Goal: Obtain resource: Download file/media

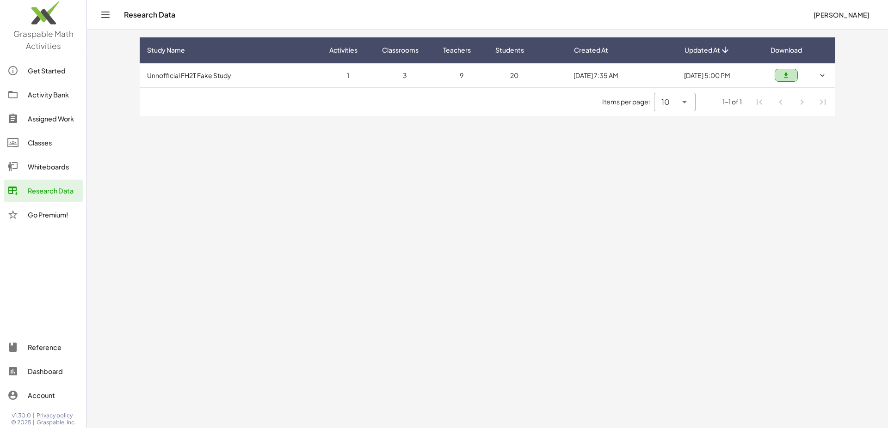
click at [783, 80] on button "button" at bounding box center [785, 75] width 23 height 13
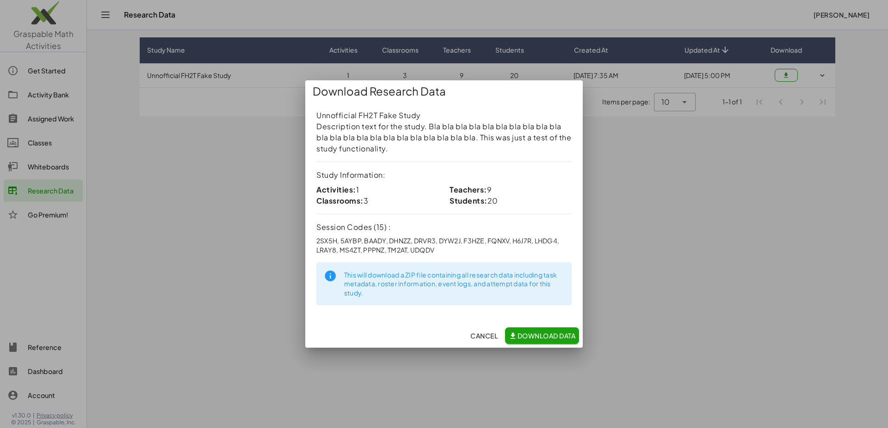
click at [523, 338] on span "Download Data" at bounding box center [541, 336] width 67 height 8
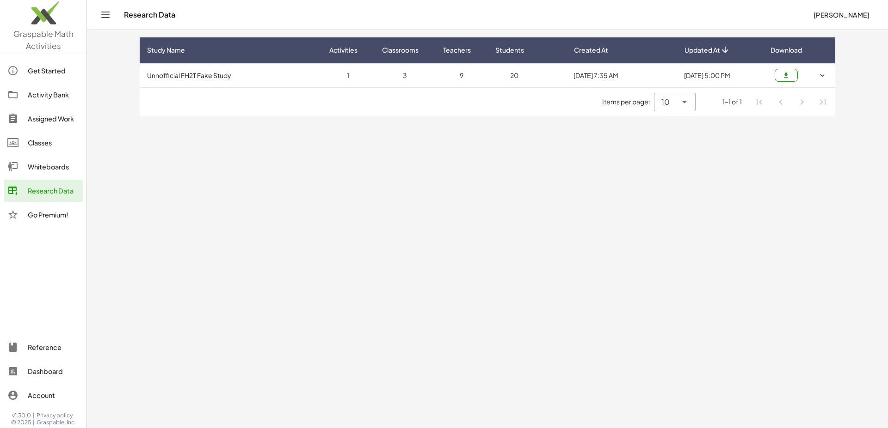
click at [488, 75] on td "9" at bounding box center [514, 75] width 53 height 24
click at [488, 78] on td "9" at bounding box center [514, 75] width 53 height 24
click at [488, 80] on td "9" at bounding box center [514, 75] width 53 height 24
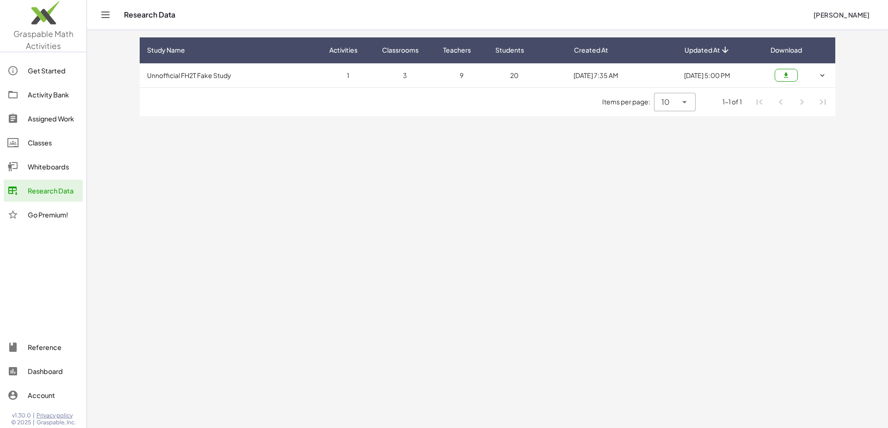
click at [488, 84] on td "9" at bounding box center [514, 75] width 53 height 24
click at [817, 79] on button "button" at bounding box center [822, 75] width 18 height 18
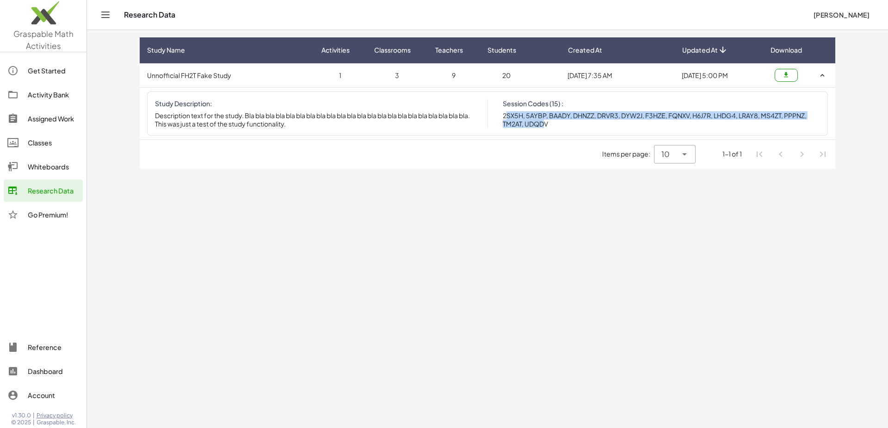
drag, startPoint x: 505, startPoint y: 116, endPoint x: 563, endPoint y: 127, distance: 59.2
click at [557, 126] on p "2SX5H, 5AYBP, BAADY, DHNZZ, DRVR3, DYW2J, F3HZE, FQNXV, H6J7R, LHDG4, LRAY8, MS…" at bounding box center [661, 119] width 318 height 17
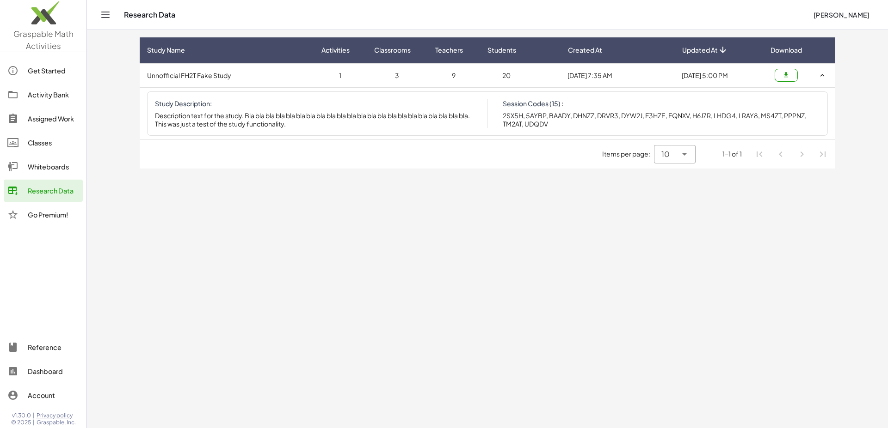
click at [563, 130] on div "Study Description: Description text for the study. Bla bla bla bla bla bla bla …" at bounding box center [487, 114] width 680 height 45
click at [822, 80] on button "button" at bounding box center [822, 75] width 18 height 18
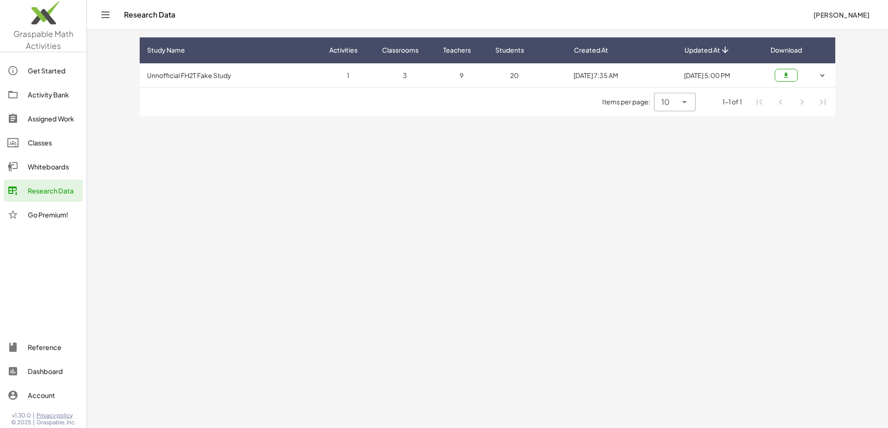
click at [822, 80] on button "button" at bounding box center [822, 75] width 18 height 18
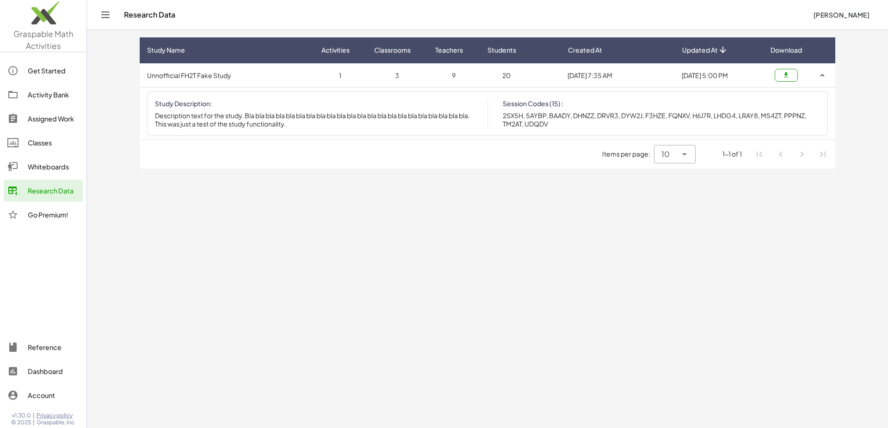
click at [822, 80] on icon "button" at bounding box center [822, 75] width 8 height 8
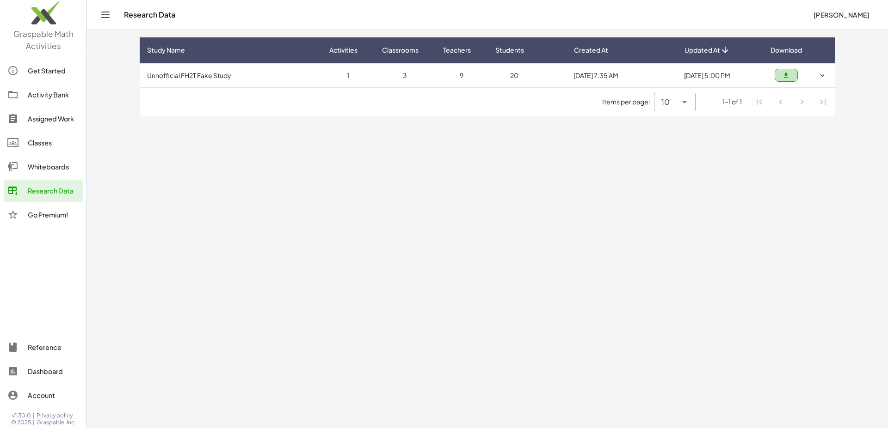
click at [790, 79] on button "button" at bounding box center [785, 75] width 23 height 13
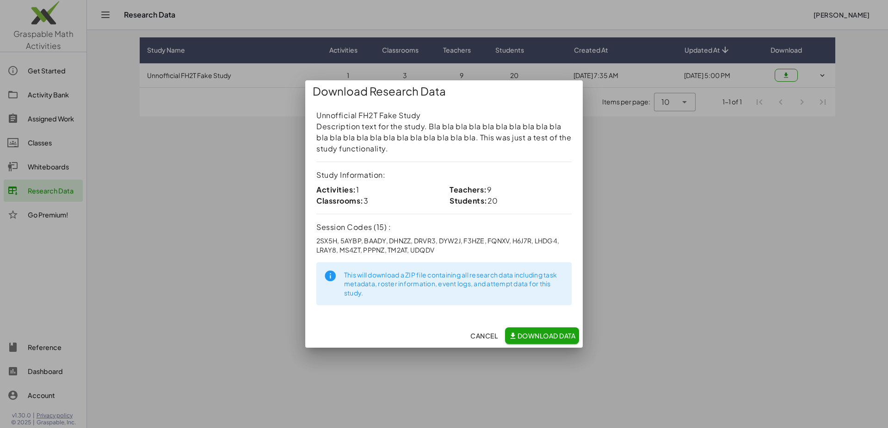
click at [484, 337] on span "Cancel" at bounding box center [483, 336] width 27 height 8
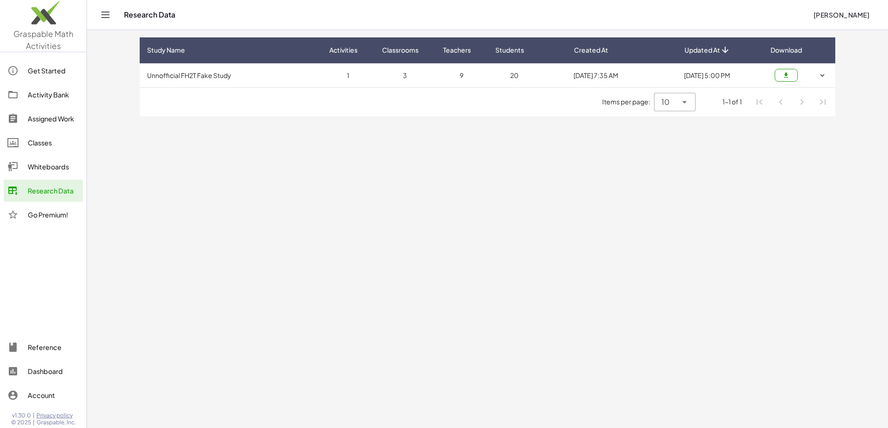
click at [799, 225] on main "Study Name Activities Classrooms Teachers Students Created At Updated At Downlo…" at bounding box center [487, 214] width 801 height 428
drag, startPoint x: 197, startPoint y: 80, endPoint x: 331, endPoint y: 80, distance: 133.6
click at [200, 83] on td "Unnofficial FH2T Fake Study" at bounding box center [231, 75] width 182 height 24
click at [821, 78] on icon "button" at bounding box center [822, 75] width 8 height 8
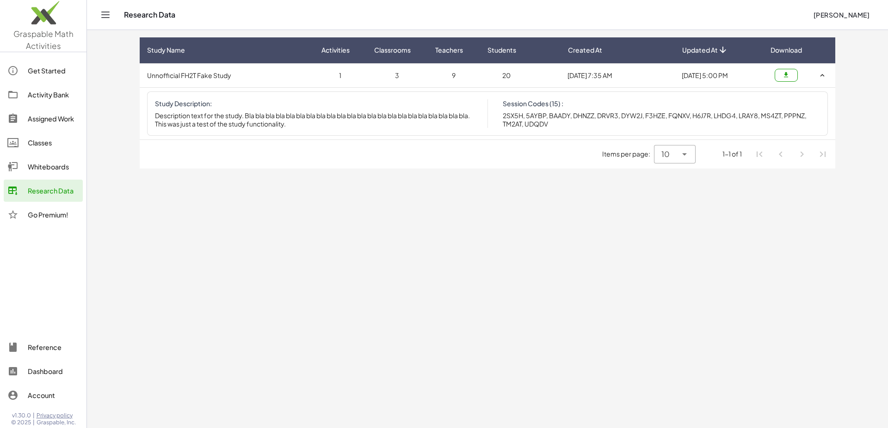
click at [652, 126] on p "2SX5H, 5AYBP, BAADY, DHNZZ, DRVR3, DYW2J, F3HZE, FQNXV, H6J7R, LHDG4, LRAY8, MS…" at bounding box center [661, 119] width 318 height 17
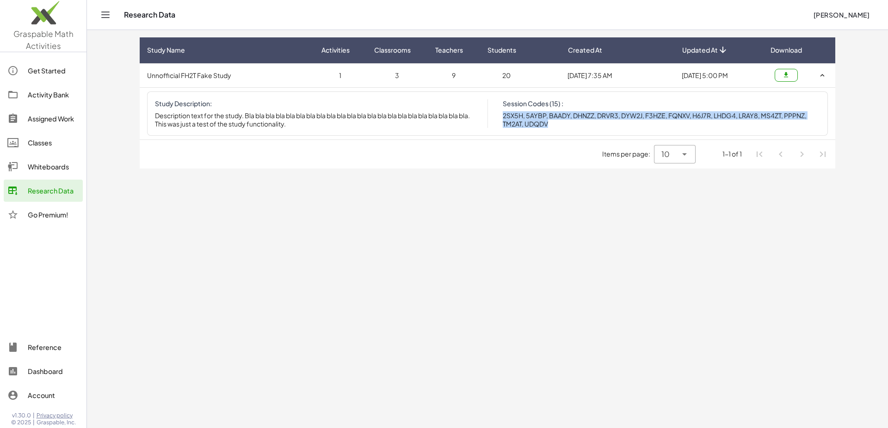
drag, startPoint x: 554, startPoint y: 126, endPoint x: 496, endPoint y: 118, distance: 59.2
click at [496, 118] on div "Study Description: Description text for the study. Bla bla bla bla bla bla bla …" at bounding box center [487, 113] width 665 height 29
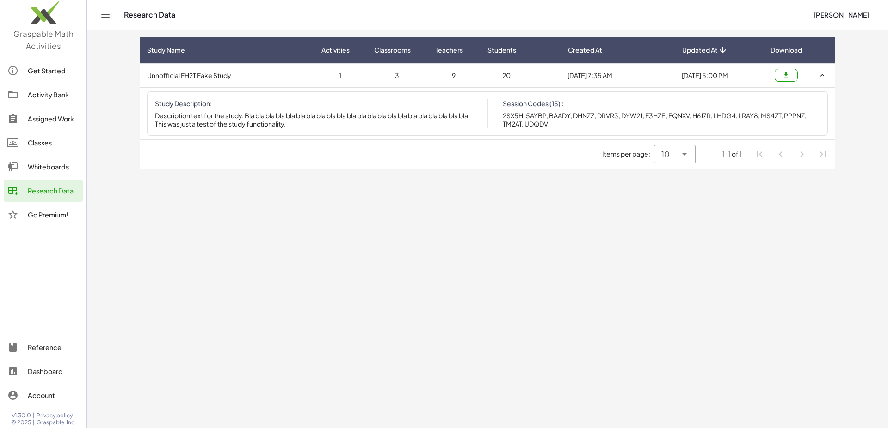
click at [473, 195] on main "Study Name Activities Classrooms Teachers Students Created At Updated At Downlo…" at bounding box center [487, 214] width 801 height 428
click at [822, 72] on icon "button" at bounding box center [822, 75] width 8 height 8
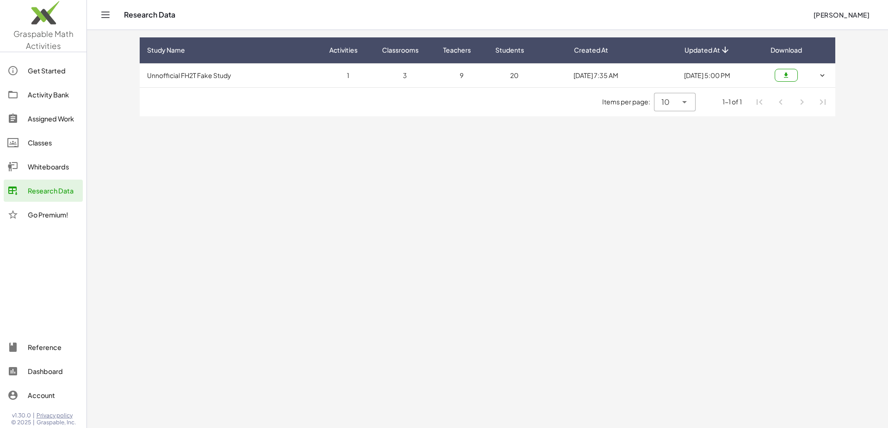
drag, startPoint x: 832, startPoint y: 201, endPoint x: 824, endPoint y: 205, distance: 8.9
click at [830, 203] on main "Study Name Activities Classrooms Teachers Students Created At Updated At Downlo…" at bounding box center [487, 214] width 801 height 428
click at [755, 156] on main "Study Name Activities Classrooms Teachers Students Created At Updated At Downlo…" at bounding box center [487, 214] width 801 height 428
click at [488, 76] on td "9" at bounding box center [514, 75] width 53 height 24
click at [541, 73] on td "20" at bounding box center [596, 75] width 110 height 24
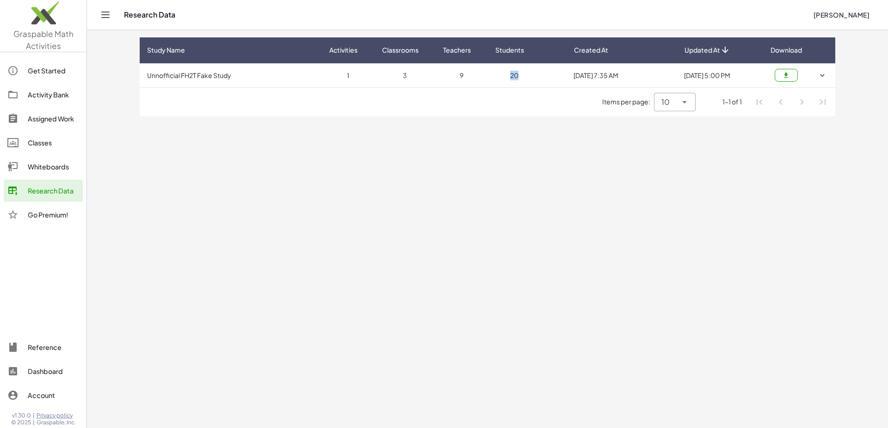
click at [541, 73] on td "20" at bounding box center [596, 75] width 110 height 24
click at [541, 78] on td "20" at bounding box center [596, 75] width 110 height 24
drag, startPoint x: 433, startPoint y: 136, endPoint x: 416, endPoint y: 129, distance: 19.2
click at [431, 135] on main "Study Name Activities Classrooms Teachers Students Created At Updated At Downlo…" at bounding box center [487, 214] width 801 height 428
drag, startPoint x: 335, startPoint y: 69, endPoint x: 427, endPoint y: 71, distance: 92.0
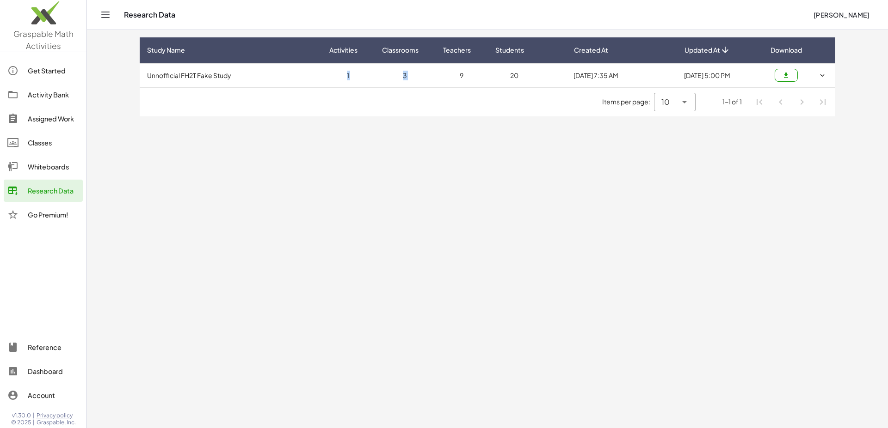
click at [427, 71] on tr "Unnofficial FH2T Fake Study 1 3 9 20 [DATE] 7:35 AM [DATE] 5:00 PM" at bounding box center [487, 75] width 695 height 24
click at [488, 71] on td "9" at bounding box center [514, 75] width 53 height 24
drag, startPoint x: 454, startPoint y: 77, endPoint x: 567, endPoint y: 185, distance: 156.6
click at [729, 75] on tr "Unnofficial FH2T Fake Study 1 3 9 20 [DATE] 7:35 AM [DATE] 5:00 PM" at bounding box center [487, 75] width 695 height 24
click at [539, 190] on main "Study Name Activities Classrooms Teachers Students Created At Updated At Downlo…" at bounding box center [487, 214] width 801 height 428
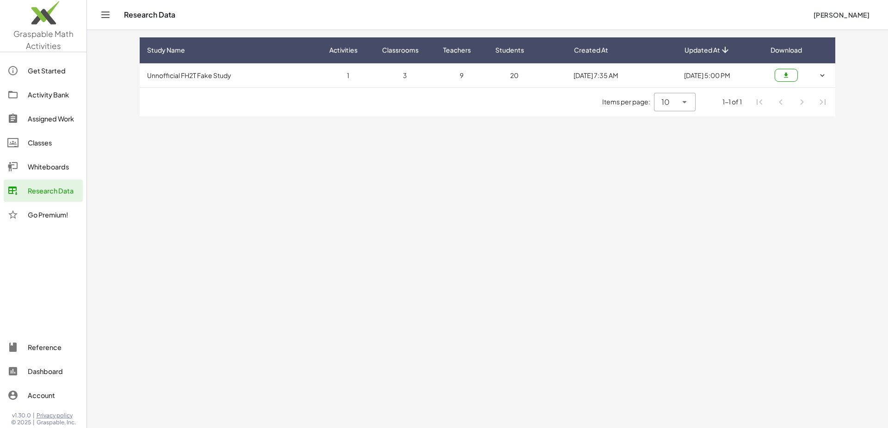
click at [819, 79] on icon "button" at bounding box center [822, 75] width 8 height 8
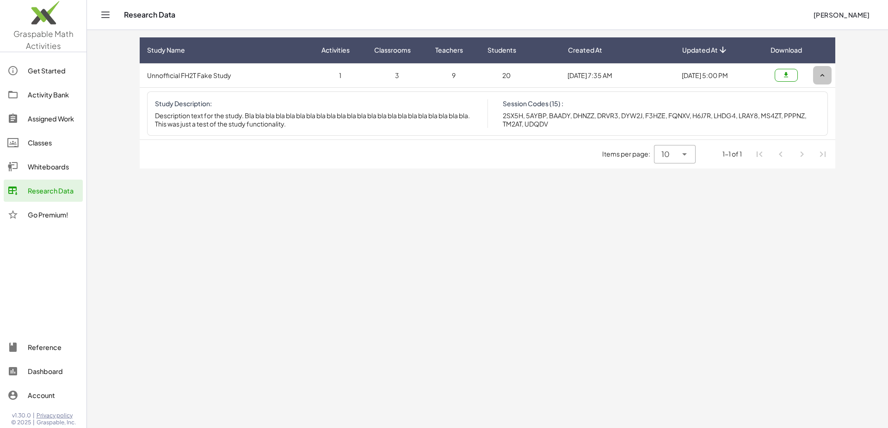
click at [823, 77] on icon "button" at bounding box center [822, 75] width 8 height 8
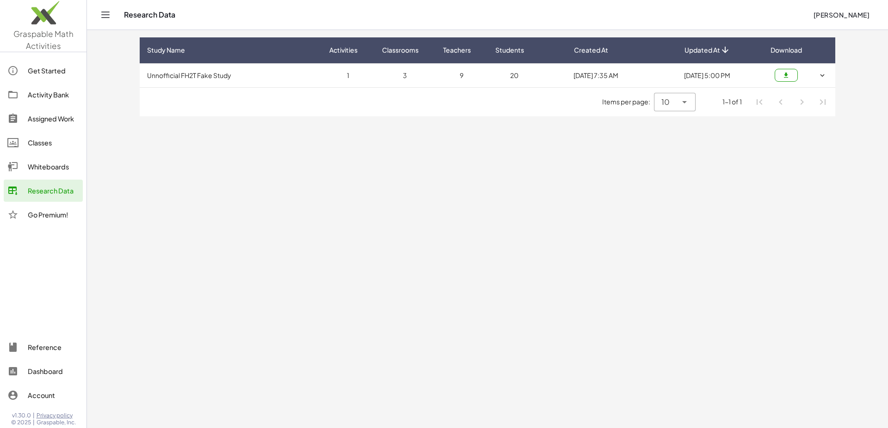
drag, startPoint x: 475, startPoint y: 153, endPoint x: 466, endPoint y: 159, distance: 11.6
click at [474, 156] on main "Study Name Activities Classrooms Teachers Students Created At Updated At Downlo…" at bounding box center [487, 214] width 801 height 428
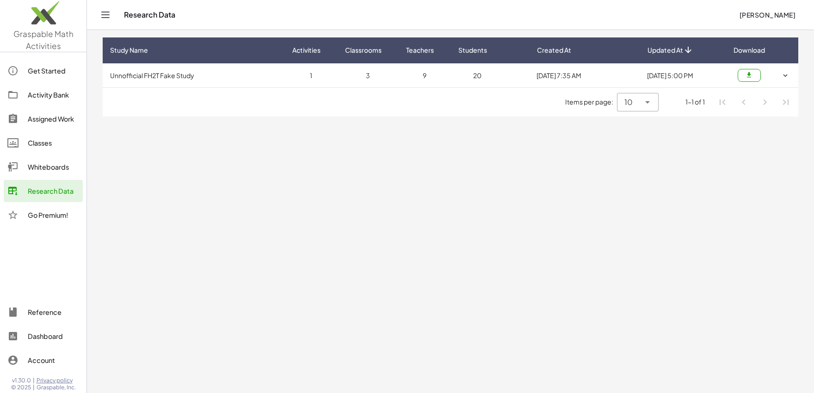
click at [769, 175] on main "Study Name Activities Classrooms Teachers Students Created At Updated At Downlo…" at bounding box center [450, 196] width 727 height 393
click at [466, 191] on main "Study Name Activities Classrooms Teachers Students Created At Updated At Downlo…" at bounding box center [450, 196] width 727 height 393
click at [477, 229] on main "Study Name Activities Classrooms Teachers Students Created At Updated At Downlo…" at bounding box center [450, 196] width 727 height 393
